Goal: Task Accomplishment & Management: Use online tool/utility

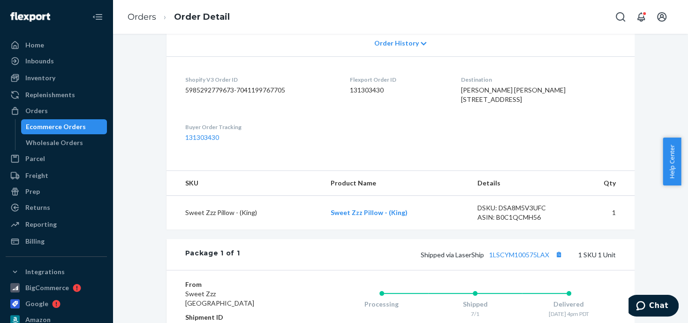
scroll to position [18, 0]
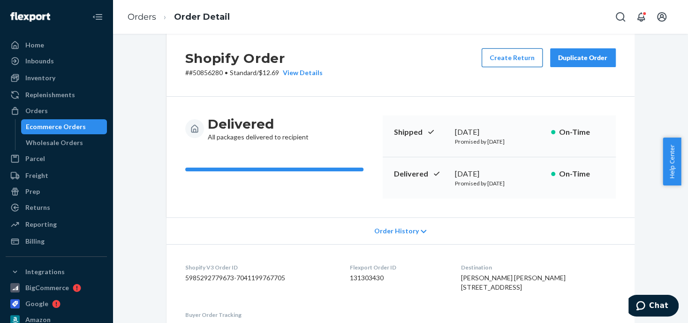
click at [512, 55] on button "Create Return" at bounding box center [512, 57] width 61 height 19
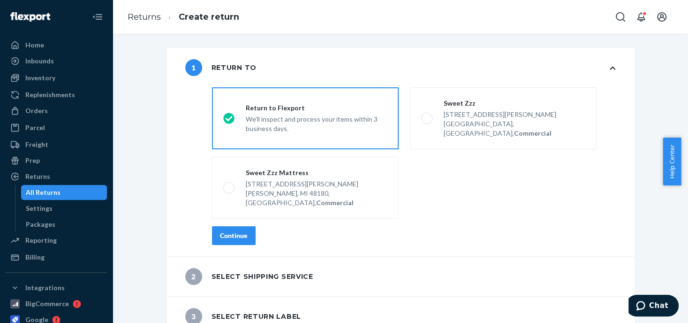
click at [337, 115] on div "We'll inspect and process your items within 3 business days." at bounding box center [317, 123] width 142 height 21
click at [229, 115] on input "Return to Flexport We'll inspect and process your items within 3 business days." at bounding box center [226, 118] width 6 height 6
click at [227, 231] on div "Continue" at bounding box center [234, 235] width 28 height 9
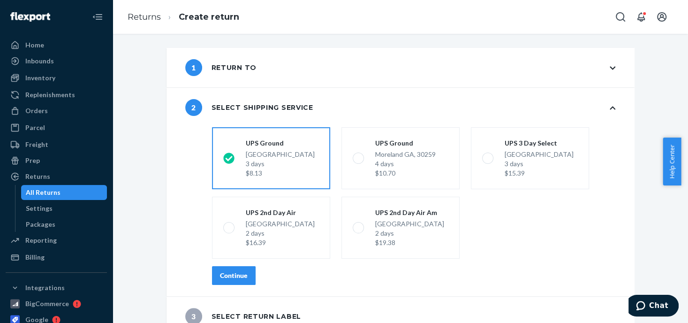
click at [261, 166] on div "3 days" at bounding box center [280, 163] width 69 height 9
click at [229, 161] on input "[GEOGRAPHIC_DATA] 3 days $8.13" at bounding box center [226, 158] width 6 height 6
click at [231, 277] on div "Continue" at bounding box center [234, 275] width 28 height 9
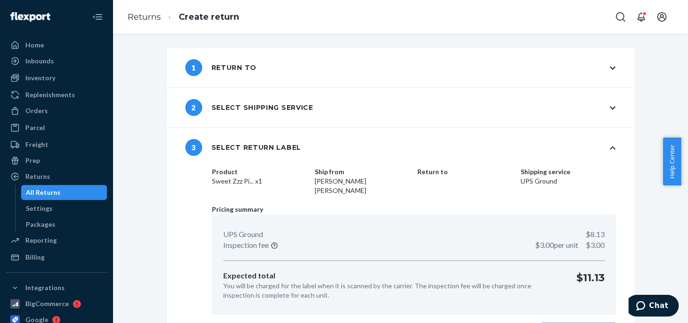
scroll to position [19, 0]
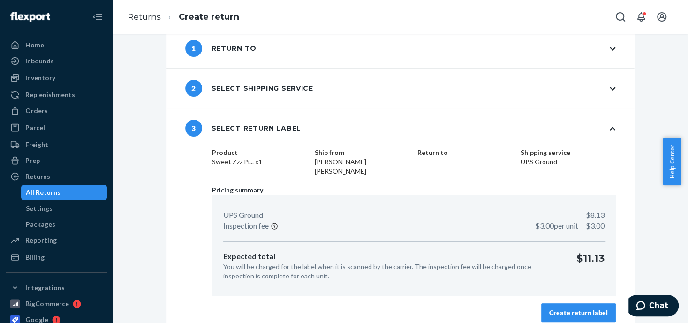
click at [557, 308] on div "Create return label" at bounding box center [578, 312] width 59 height 9
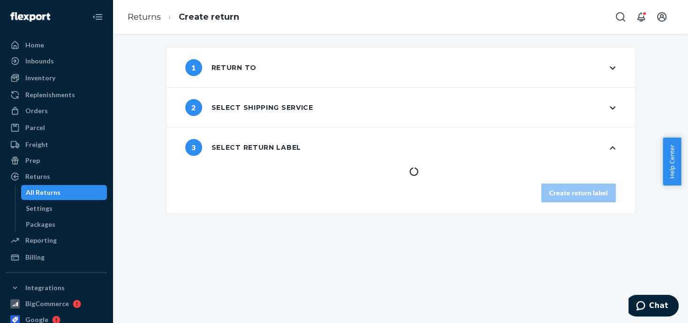
scroll to position [0, 0]
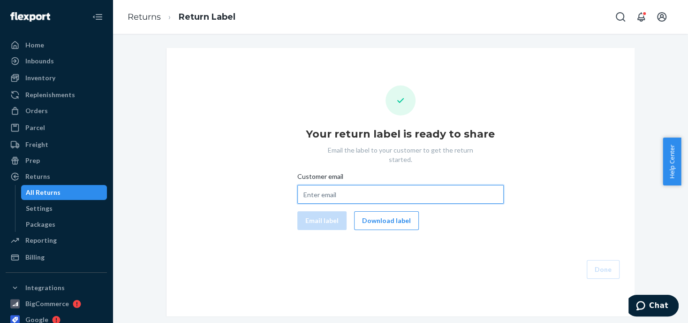
paste input "[EMAIL_ADDRESS][DOMAIN_NAME]"
type input "[EMAIL_ADDRESS][DOMAIN_NAME]"
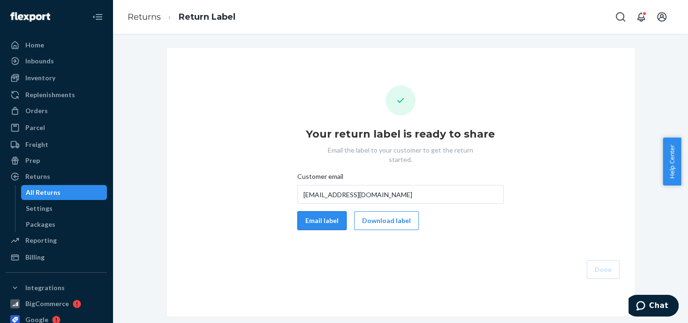
click at [303, 211] on button "Email label" at bounding box center [321, 220] width 49 height 19
